Goal: Find specific page/section: Find specific page/section

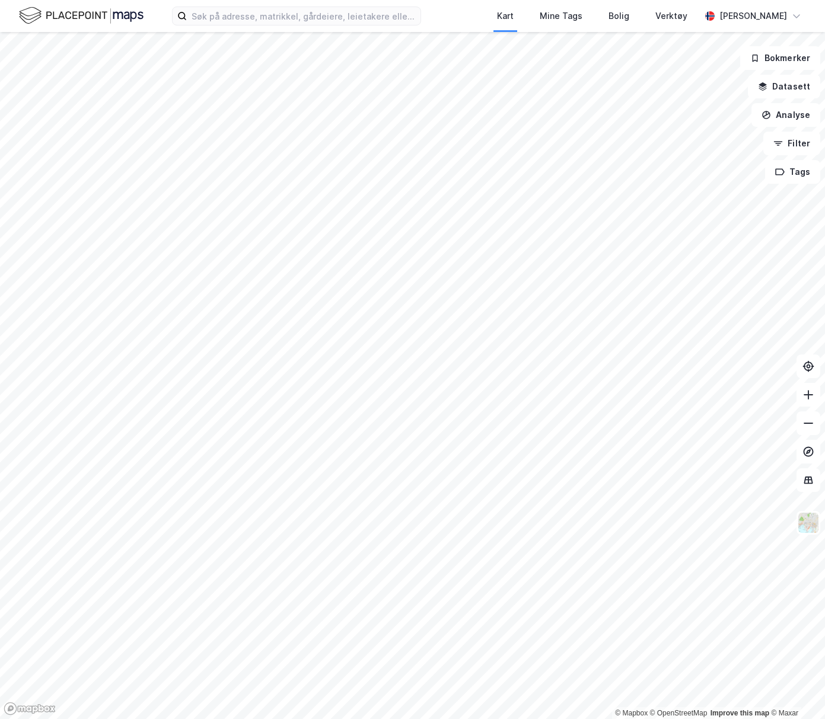
click at [301, 25] on label at bounding box center [296, 16] width 249 height 19
click at [301, 25] on input at bounding box center [304, 16] width 234 height 18
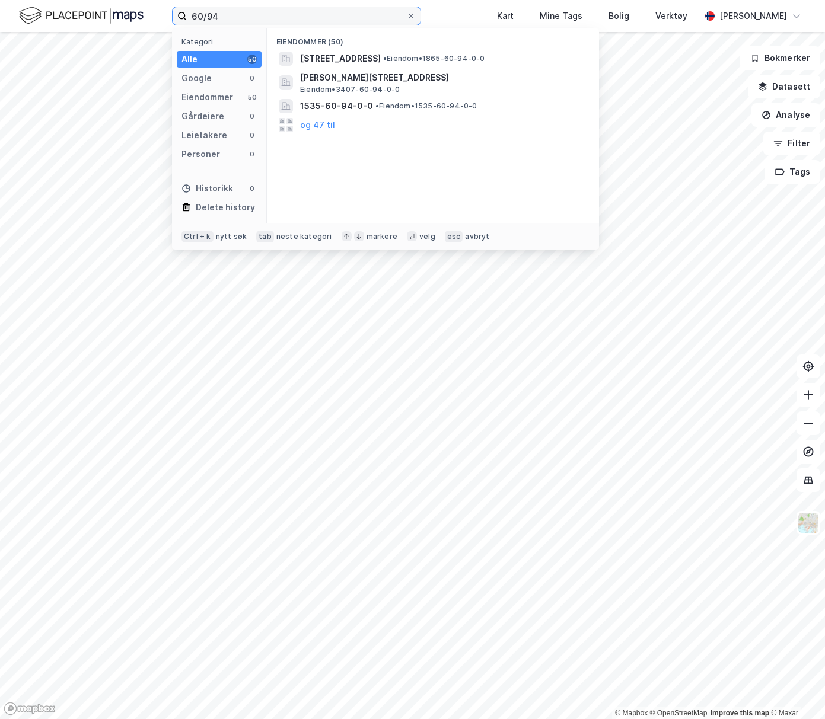
type input "60/94"
click at [429, 73] on span "[PERSON_NAME][STREET_ADDRESS]" at bounding box center [442, 78] width 285 height 14
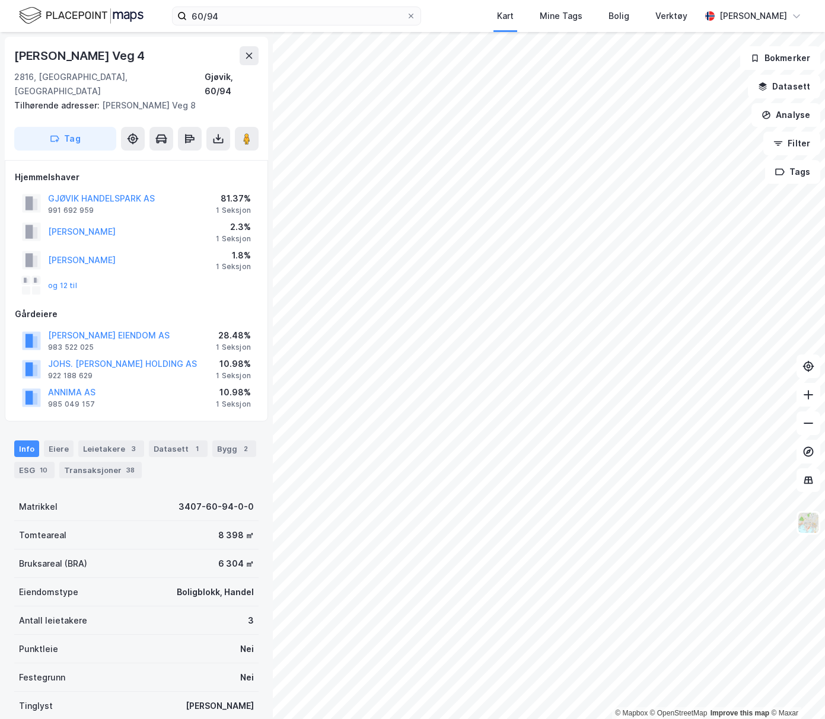
click at [0, 0] on button "GJØVIK HANDELSPARK AS" at bounding box center [0, 0] width 0 height 0
